Goal: Task Accomplishment & Management: Manage account settings

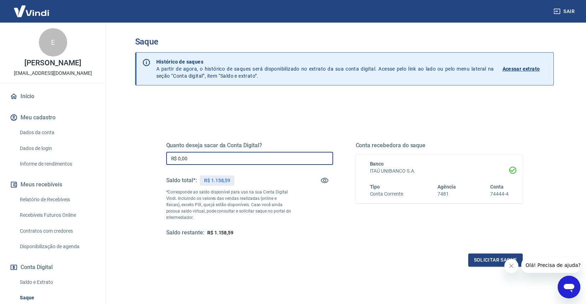
click at [234, 159] on input "R$ 0,00" at bounding box center [249, 158] width 167 height 13
type input "R$ 1.158,59"
click at [508, 267] on icon "Fechar mensagem da empresa" at bounding box center [511, 266] width 6 height 6
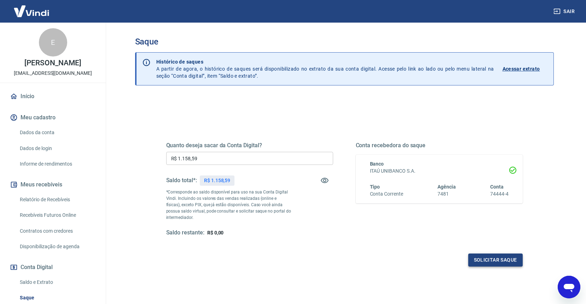
click at [497, 263] on button "Solicitar saque" at bounding box center [495, 260] width 54 height 13
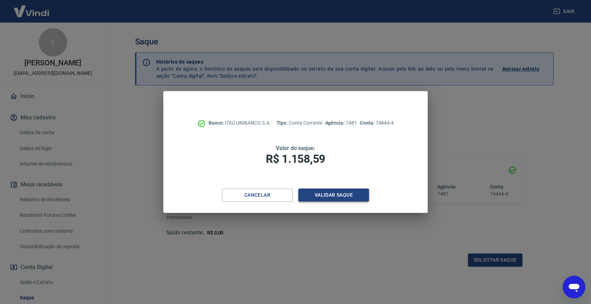
click at [353, 198] on button "Validar saque" at bounding box center [333, 195] width 71 height 13
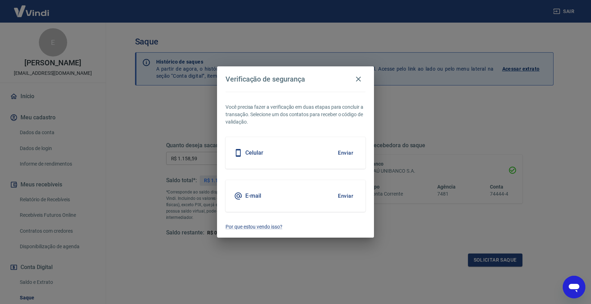
click at [345, 197] on button "Enviar" at bounding box center [345, 196] width 23 height 15
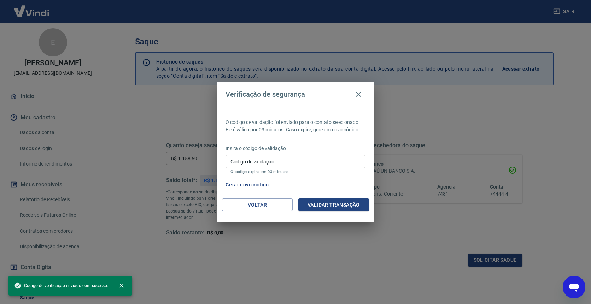
click at [282, 157] on input "Código de validação" at bounding box center [296, 161] width 140 height 13
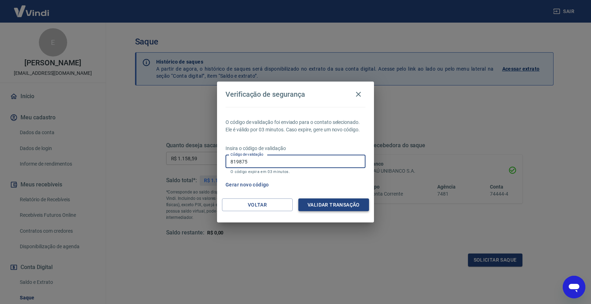
type input "819875"
click at [346, 205] on button "Validar transação" at bounding box center [333, 205] width 71 height 13
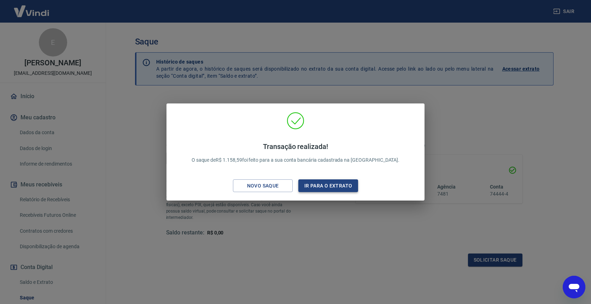
click at [335, 186] on button "Ir para o extrato" at bounding box center [328, 186] width 60 height 13
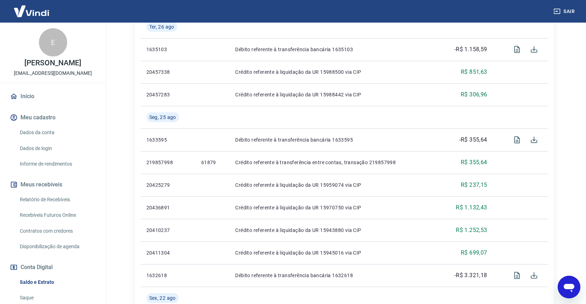
scroll to position [204, 0]
